Goal: Check status: Check status

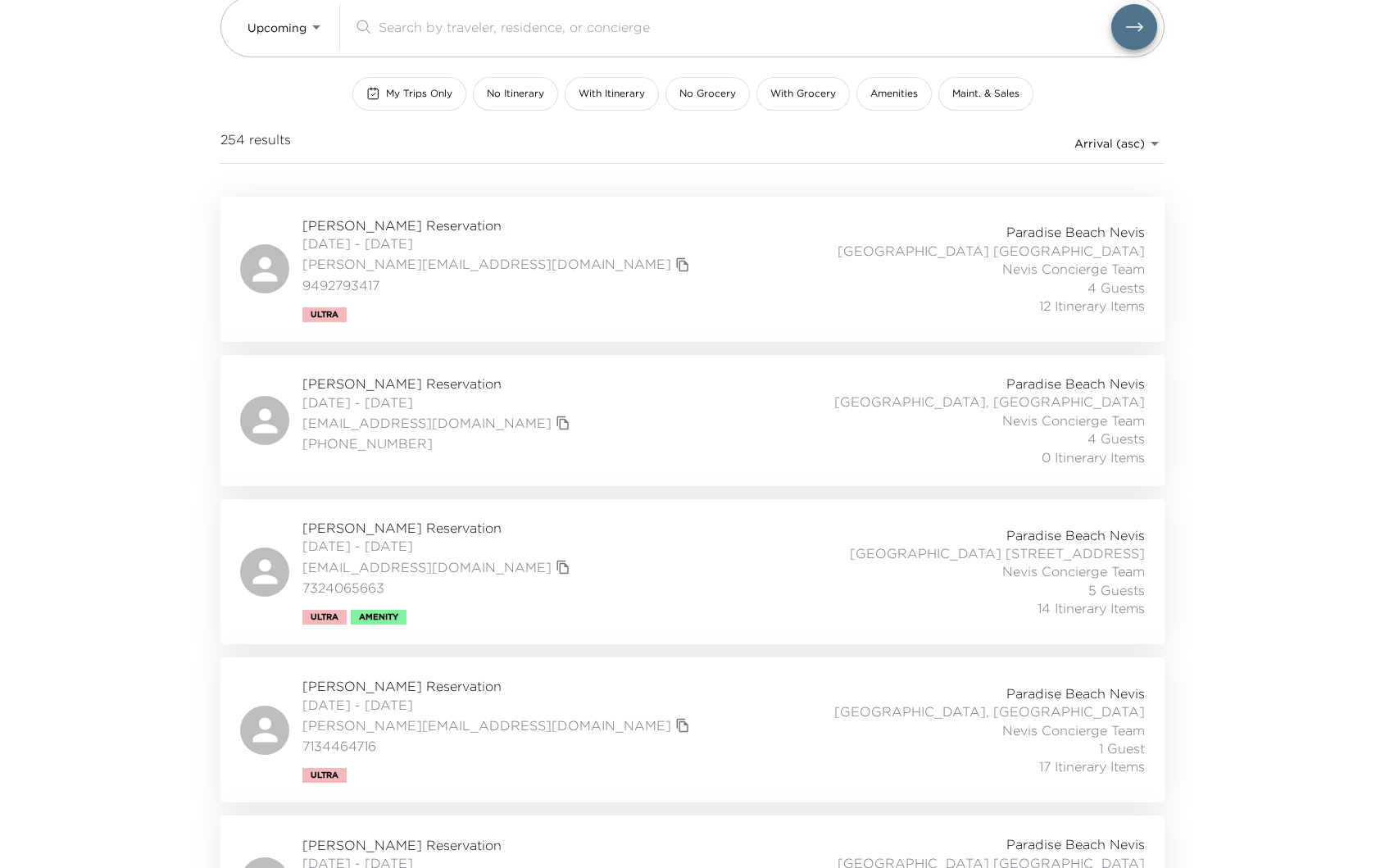
scroll to position [151, 0]
click at [784, 423] on div "Paradise Beach Nevis Villa 6 Nevis, West Indies Nevis Concierge Team 4 Guests 0…" at bounding box center [964, 416] width 362 height 91
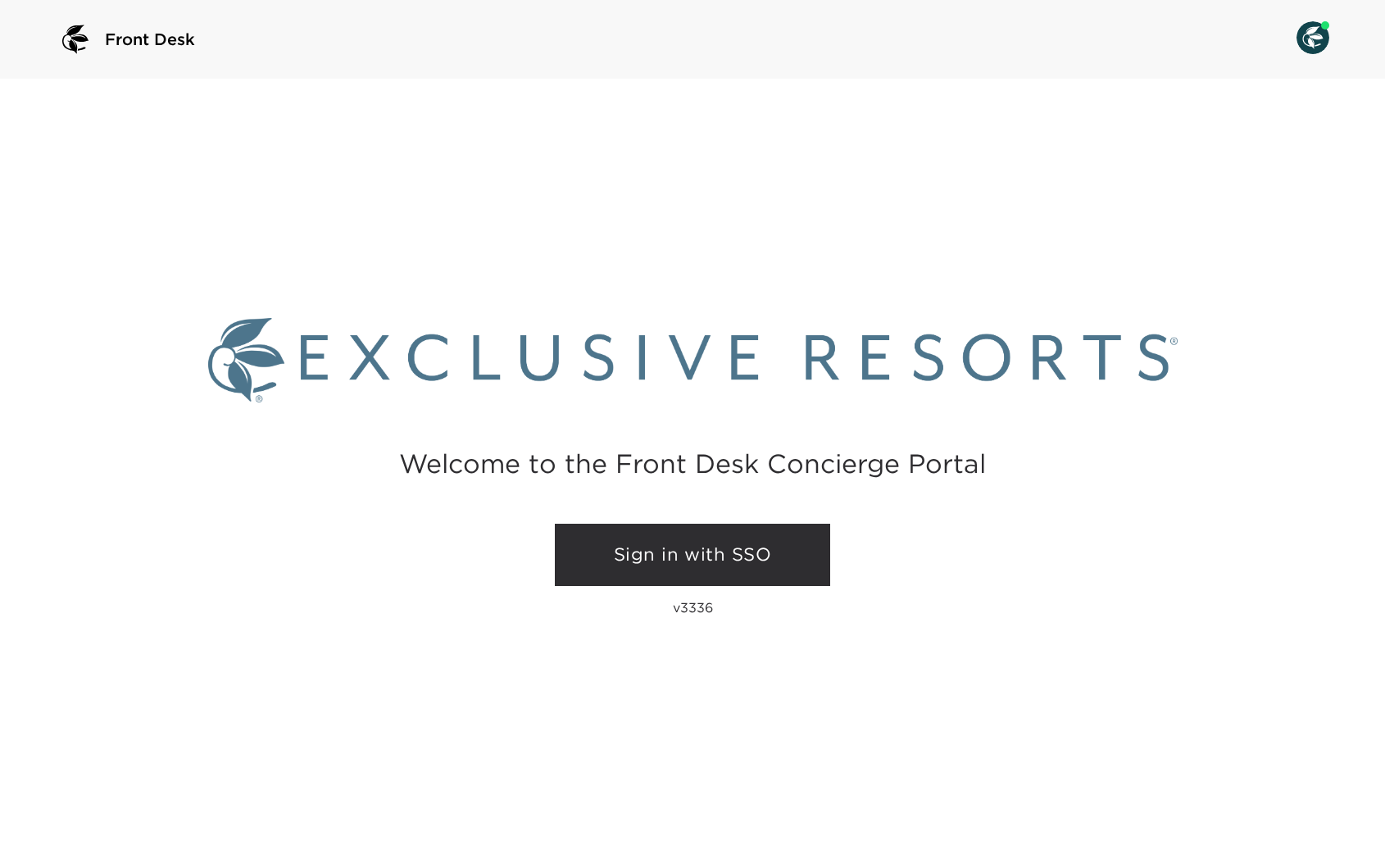
click at [735, 560] on link "Sign in with SSO" at bounding box center [692, 554] width 275 height 62
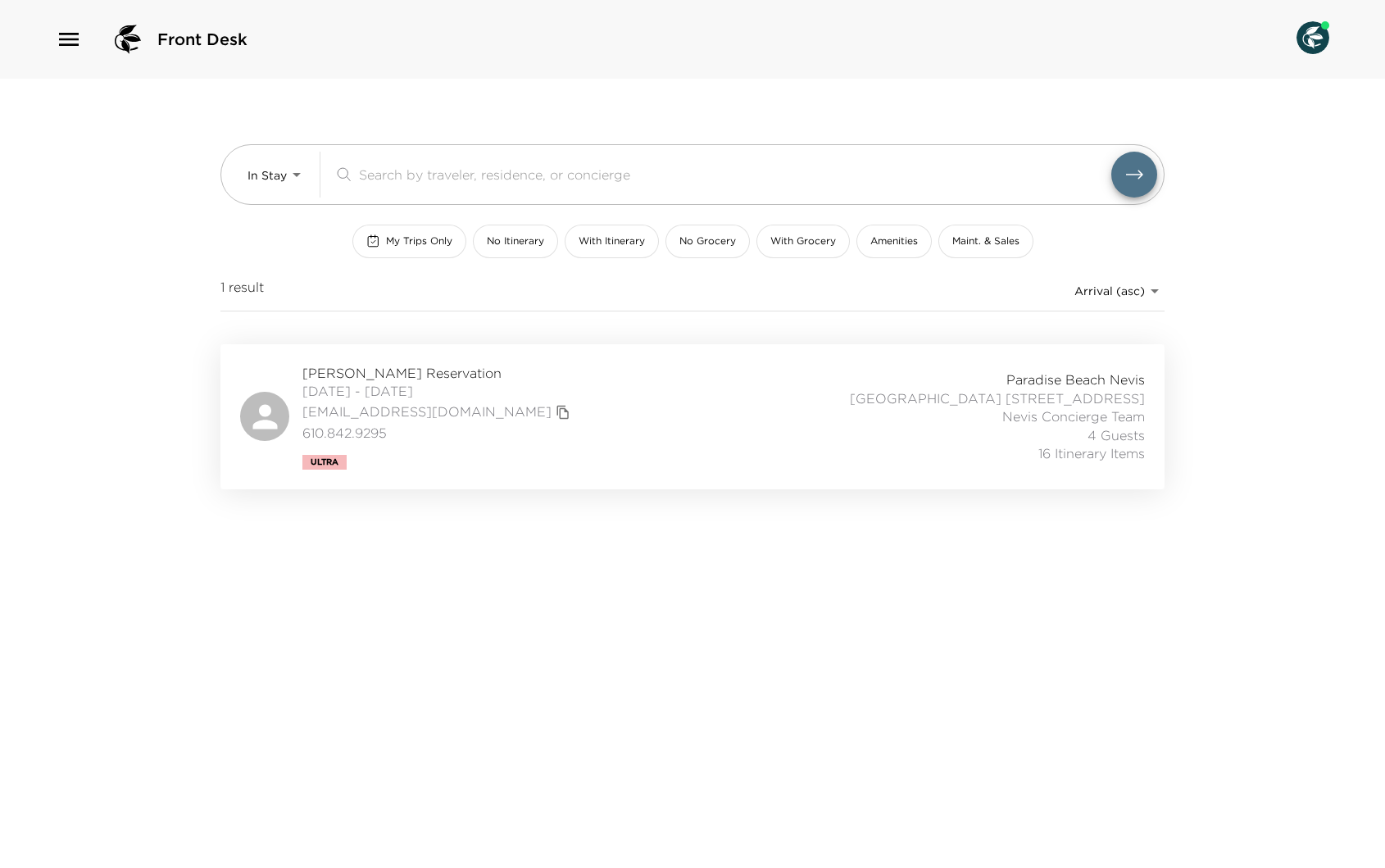
click at [777, 395] on div "Mark Eckman Reservation 09/27/2025 - 10/03/2025 meckman@jdeckmaninc.com 610.842…" at bounding box center [692, 416] width 905 height 105
click at [298, 174] on body "Front Desk In Stay In-Stay ​ My Trips Only No Itinerary With Itinerary No Groce…" at bounding box center [692, 434] width 1385 height 868
click at [288, 242] on span "Upcoming" at bounding box center [277, 243] width 59 height 17
type input "Upcoming"
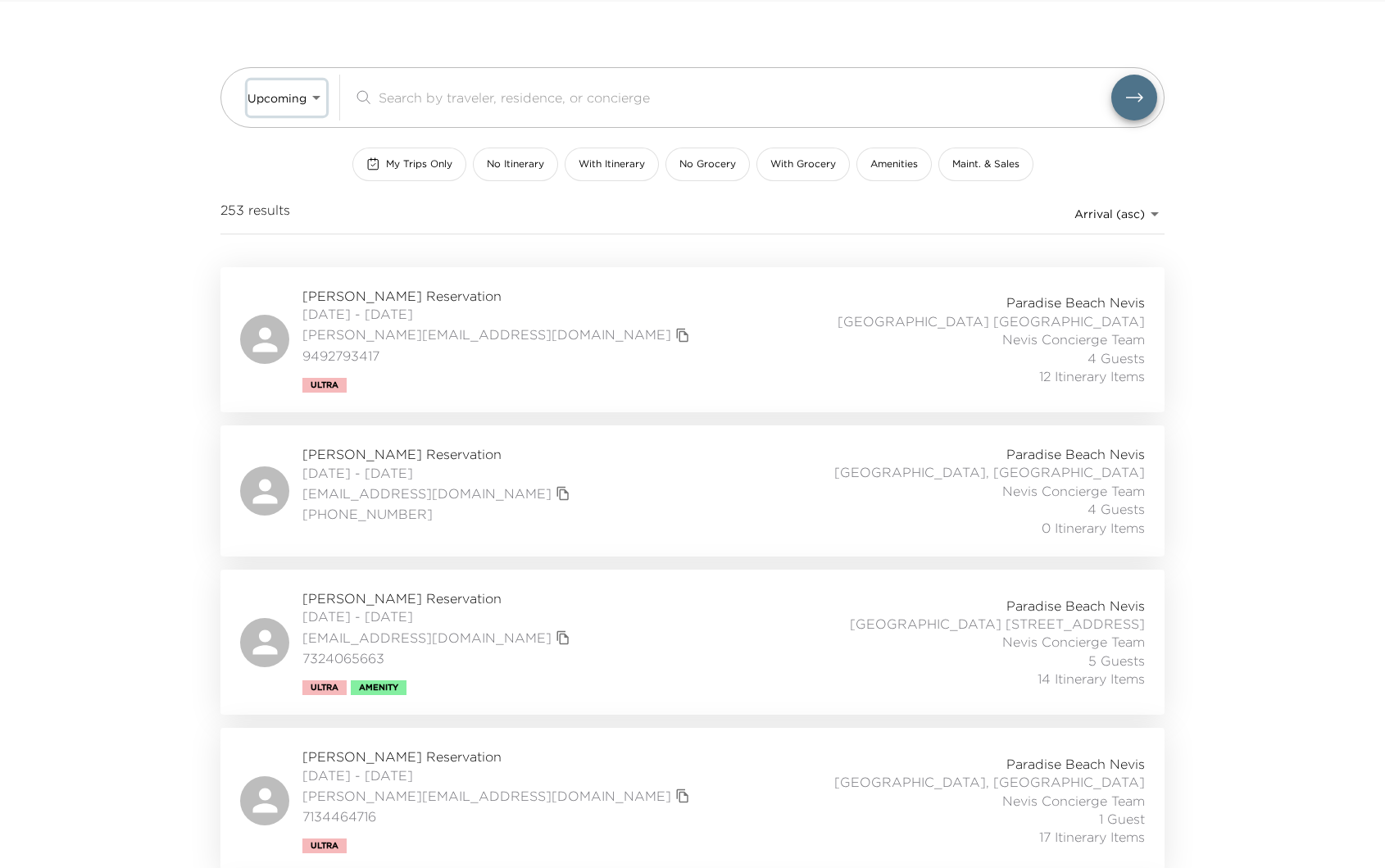
scroll to position [85, 0]
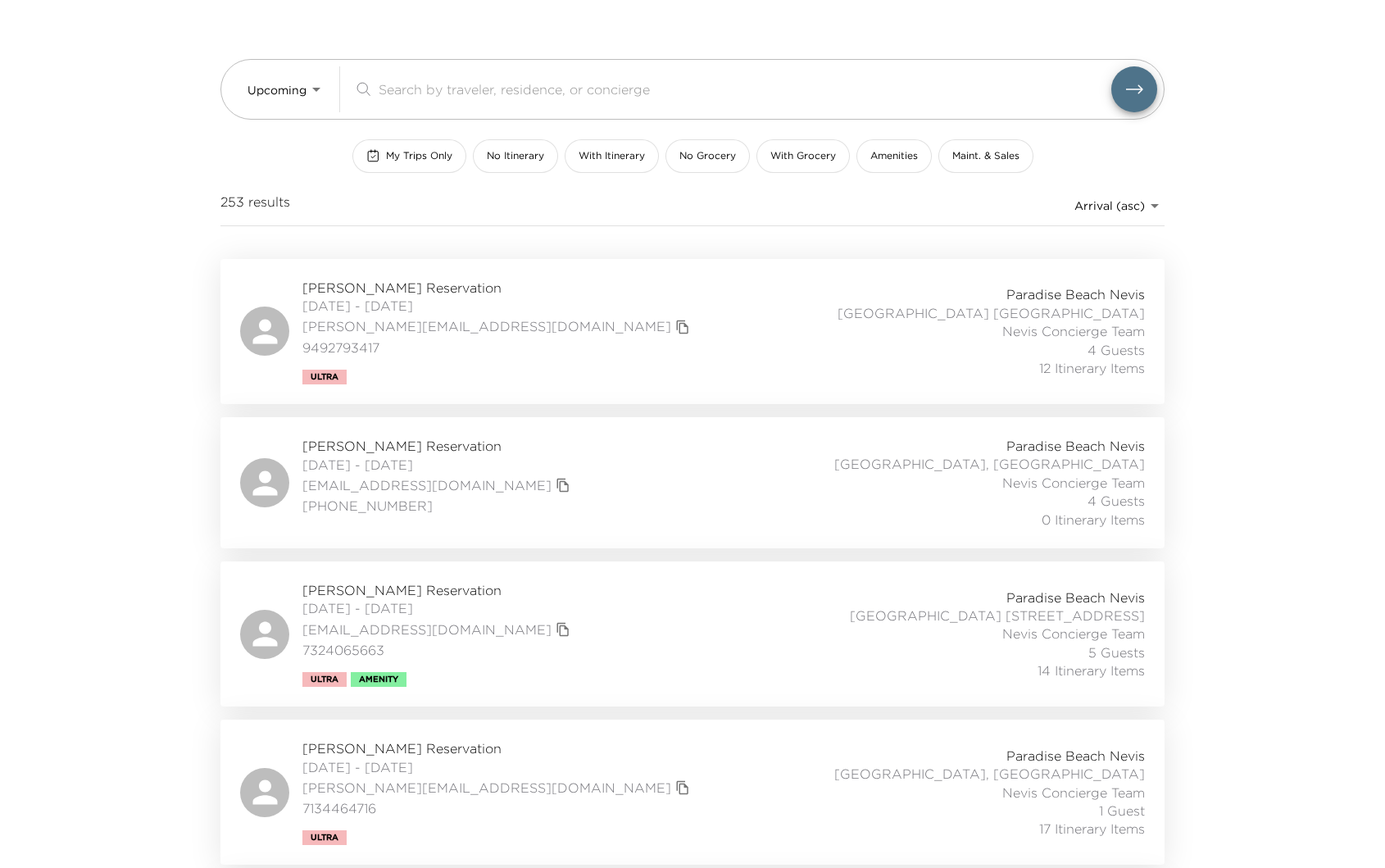
click at [955, 501] on div "Paradise Beach Nevis Villa 6 Nevis, West Indies Nevis Concierge Team 4 Guests 0…" at bounding box center [964, 482] width 362 height 91
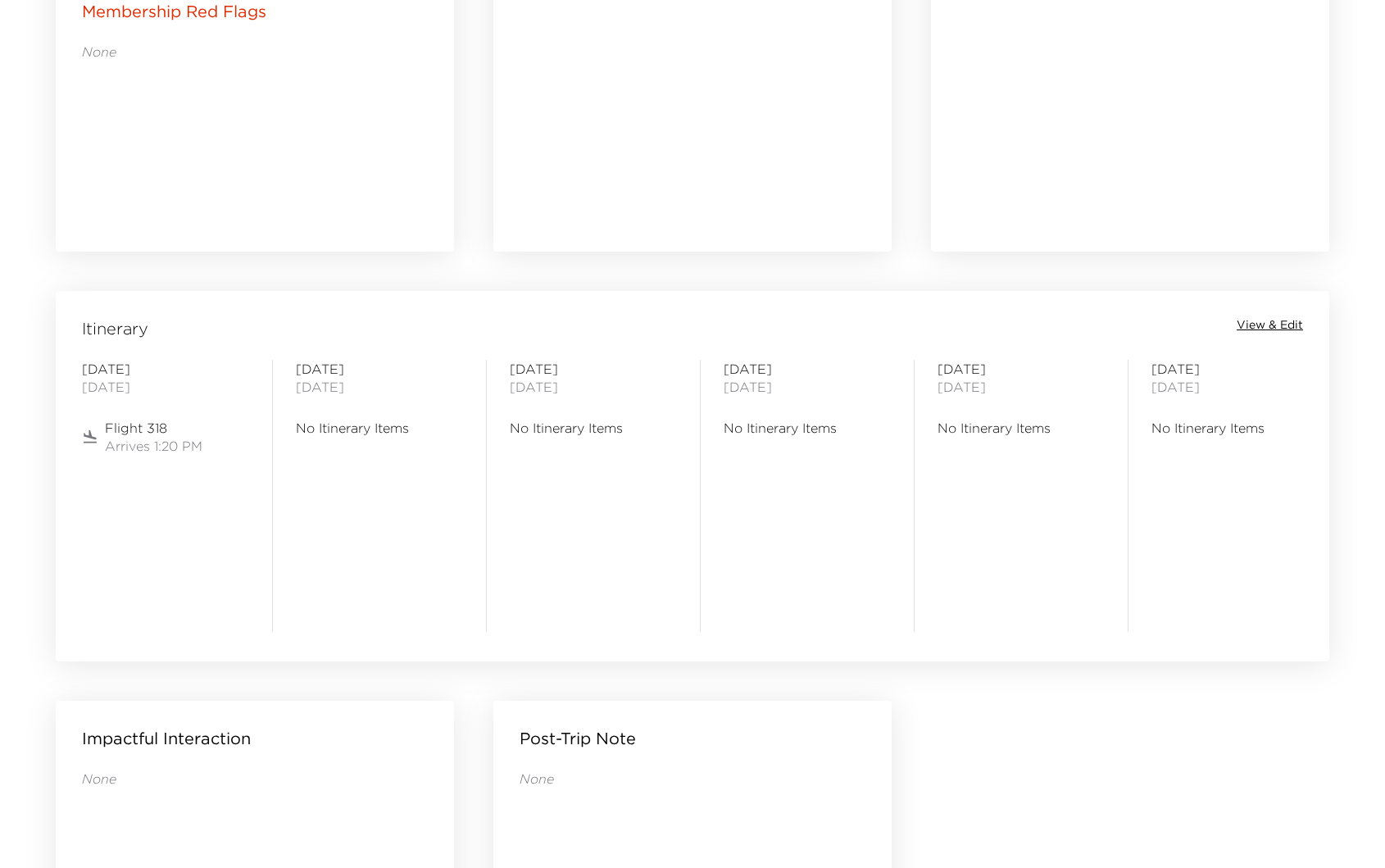
scroll to position [1078, 0]
click at [132, 431] on span "Flight 318" at bounding box center [153, 425] width 98 height 18
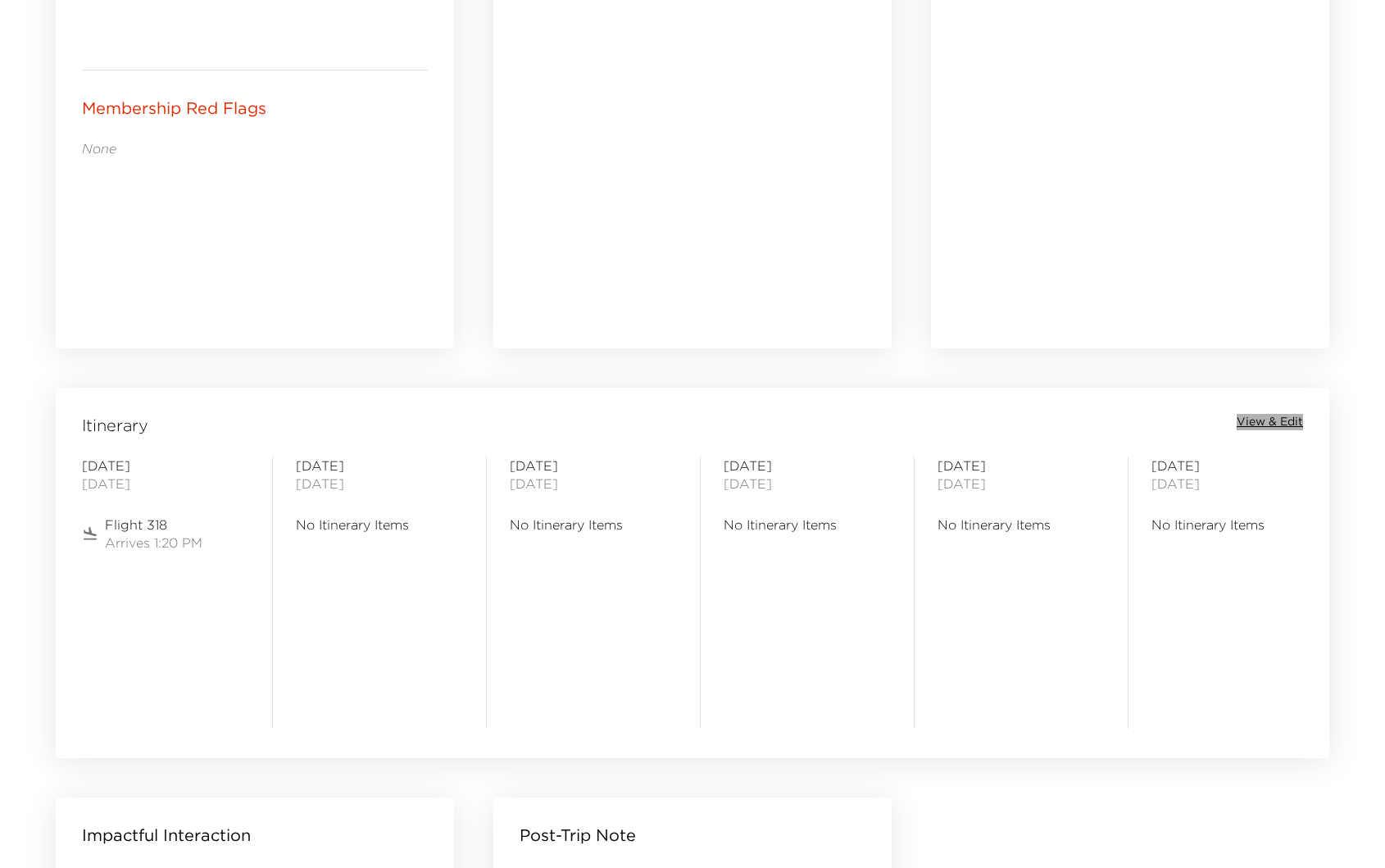
click at [1269, 414] on span "View & Edit" at bounding box center [1270, 422] width 67 height 17
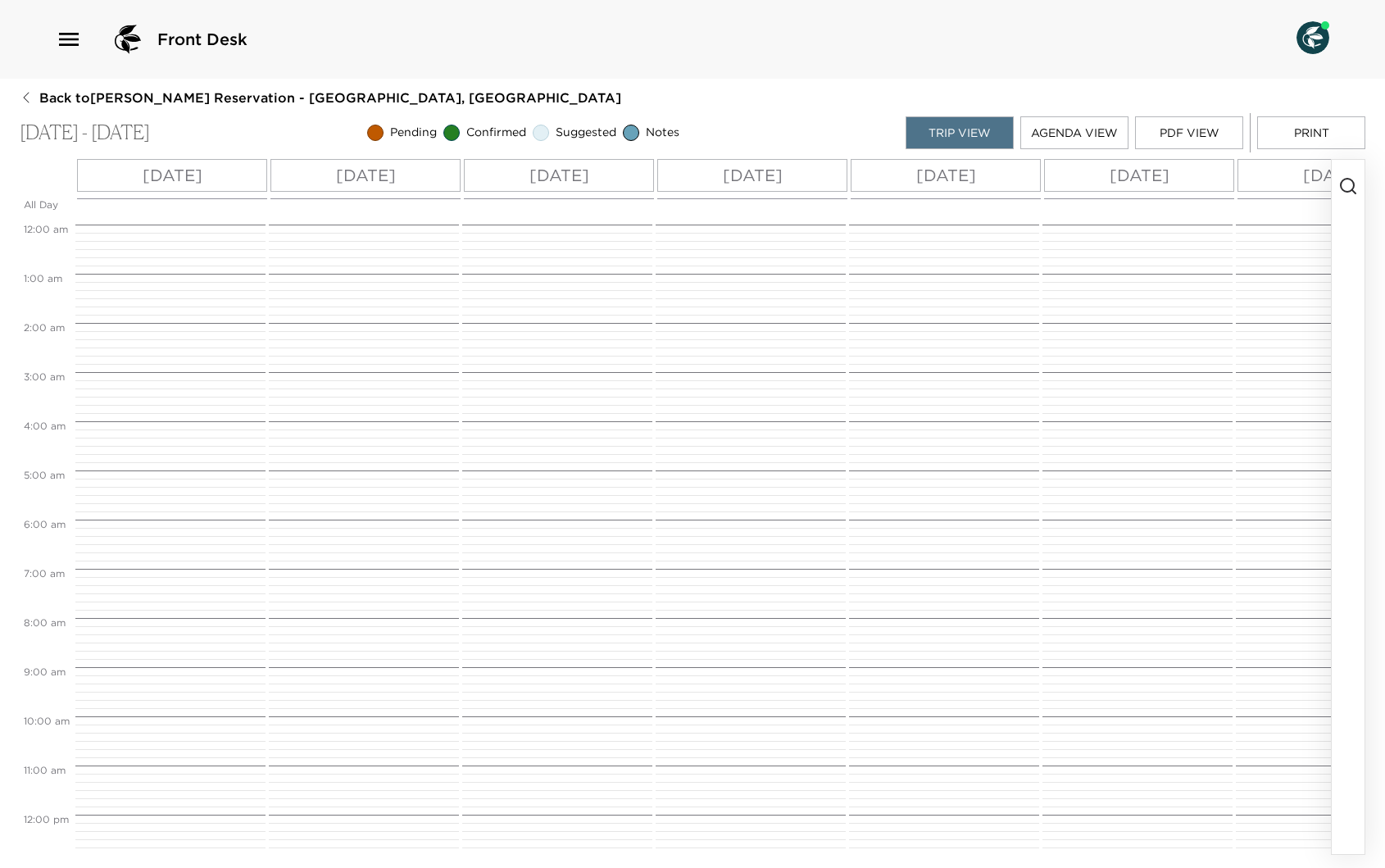
scroll to position [539, 0]
click at [226, 361] on p "Arrival 1:20 PM, [PERSON_NAME][GEOGRAPHIC_DATA]" at bounding box center [166, 375] width 165 height 28
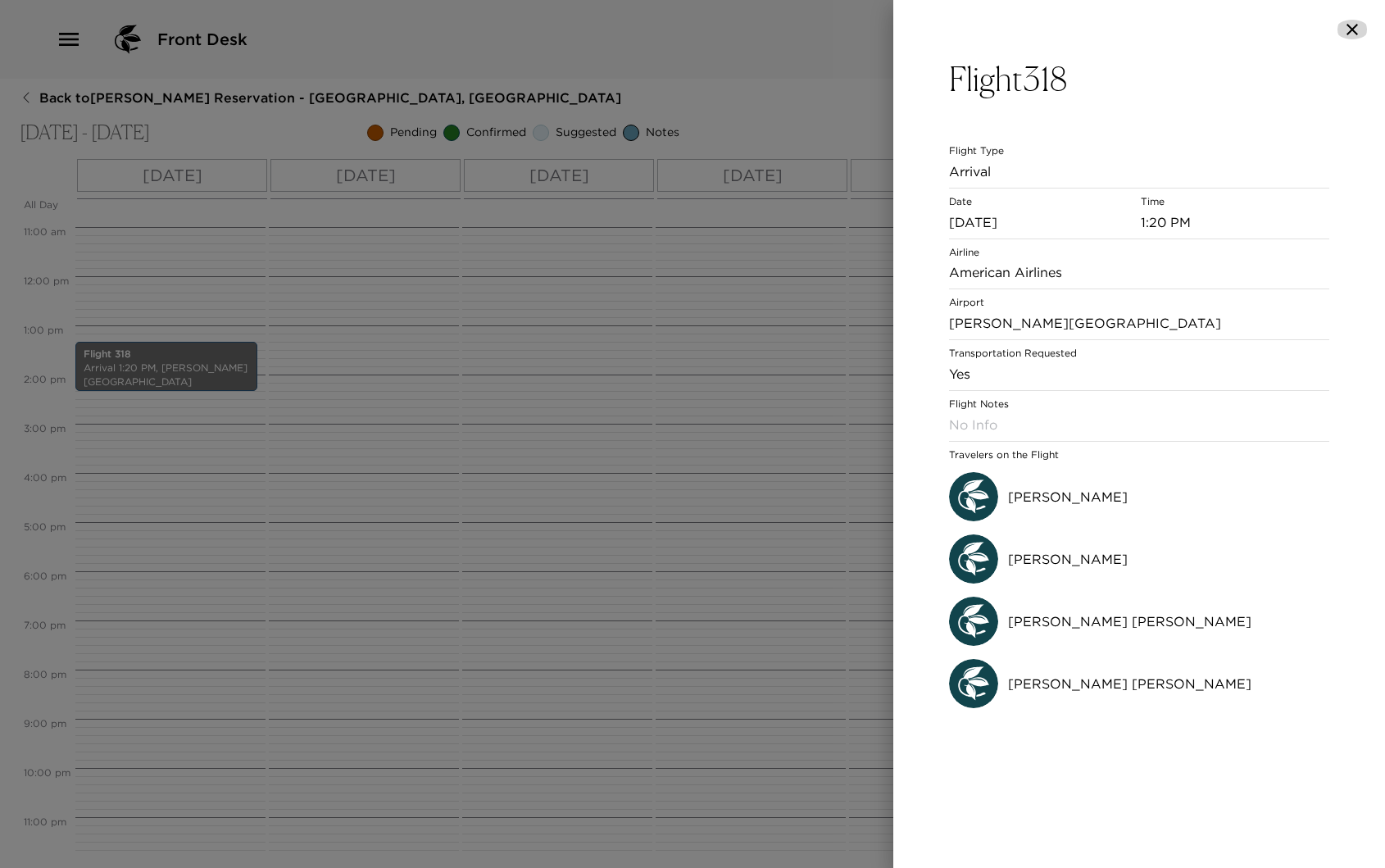
click at [1354, 29] on icon "button" at bounding box center [1352, 29] width 11 height 11
